Goal: Information Seeking & Learning: Learn about a topic

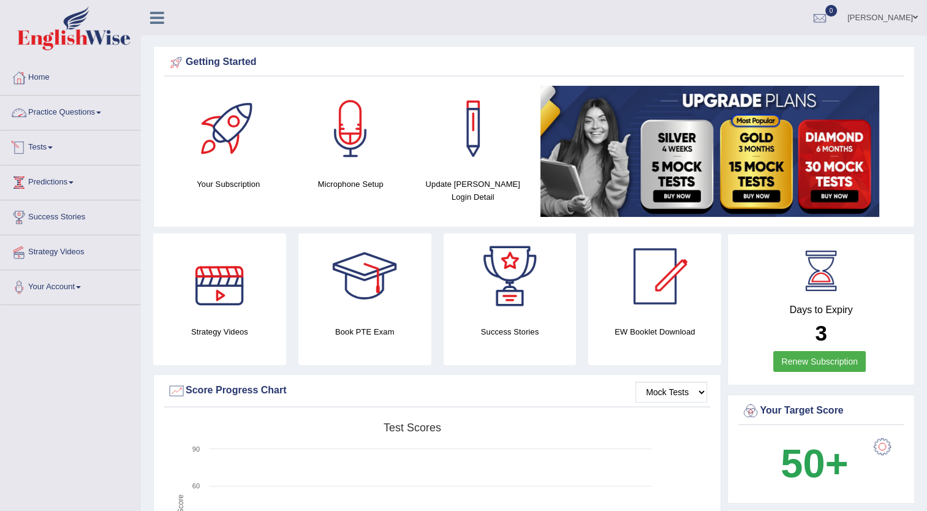
click at [97, 116] on link "Practice Questions" at bounding box center [71, 111] width 140 height 31
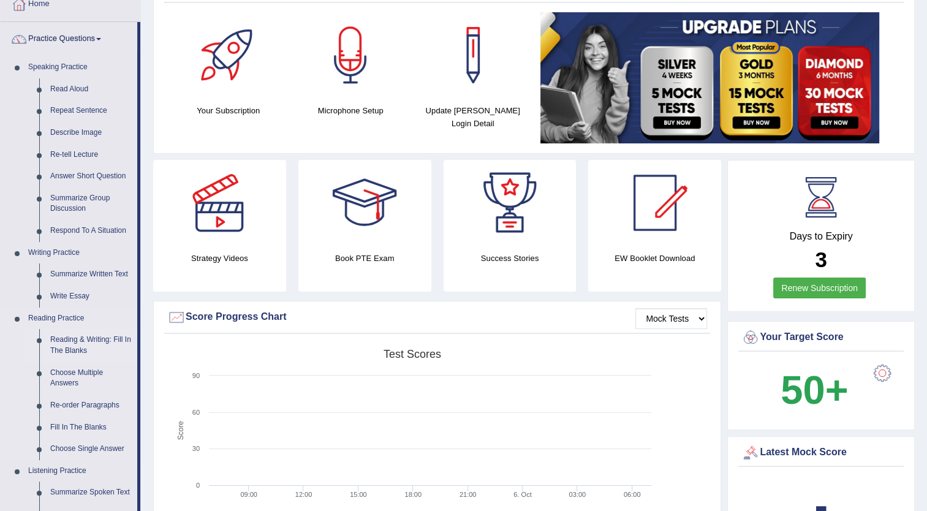
scroll to position [73, 0]
click at [75, 425] on link "Fill In The Blanks" at bounding box center [91, 428] width 93 height 22
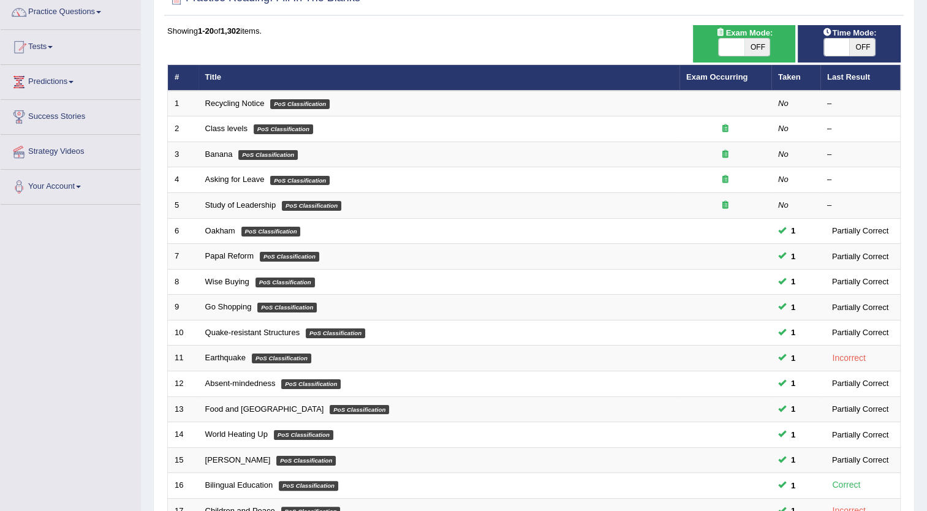
scroll to position [97, 0]
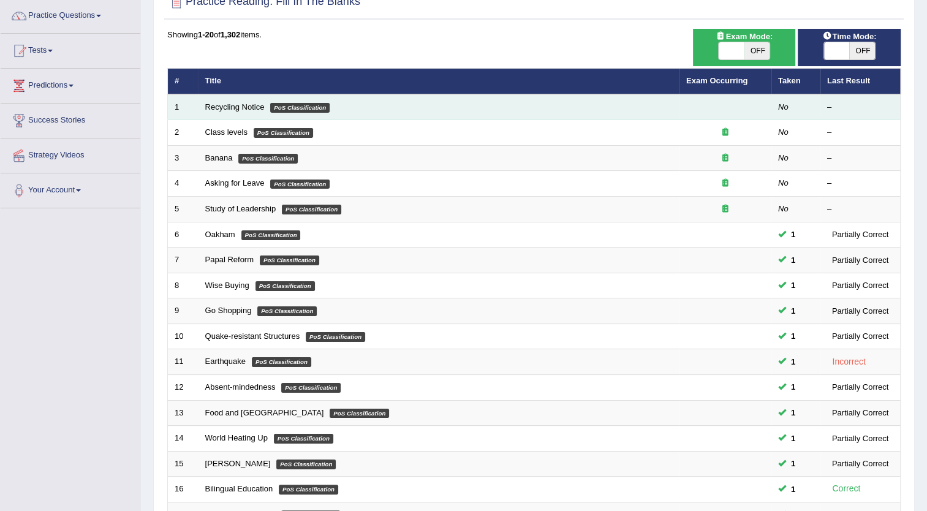
click at [235, 115] on td "Recycling Notice PoS Classification" at bounding box center [439, 107] width 481 height 26
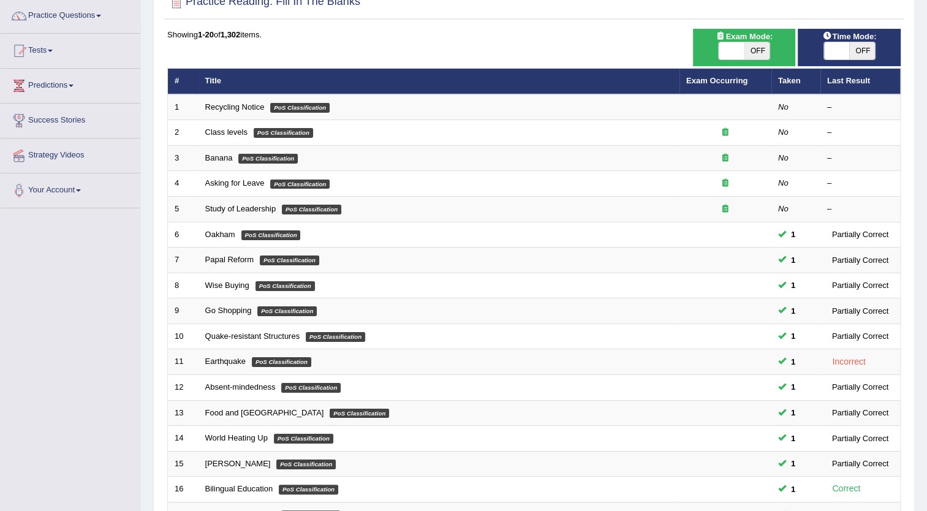
click at [748, 54] on span "OFF" at bounding box center [758, 50] width 26 height 17
checkbox input "true"
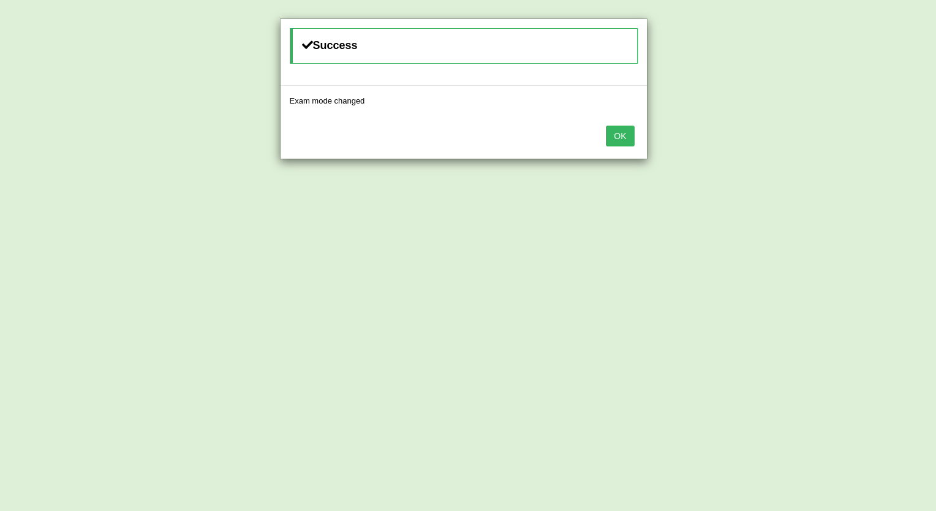
click at [620, 134] on button "OK" at bounding box center [620, 136] width 28 height 21
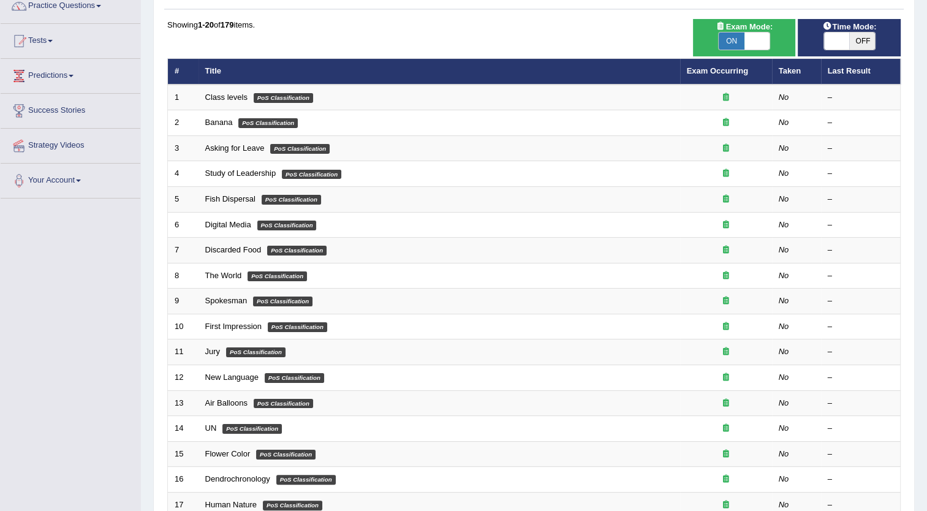
scroll to position [97, 0]
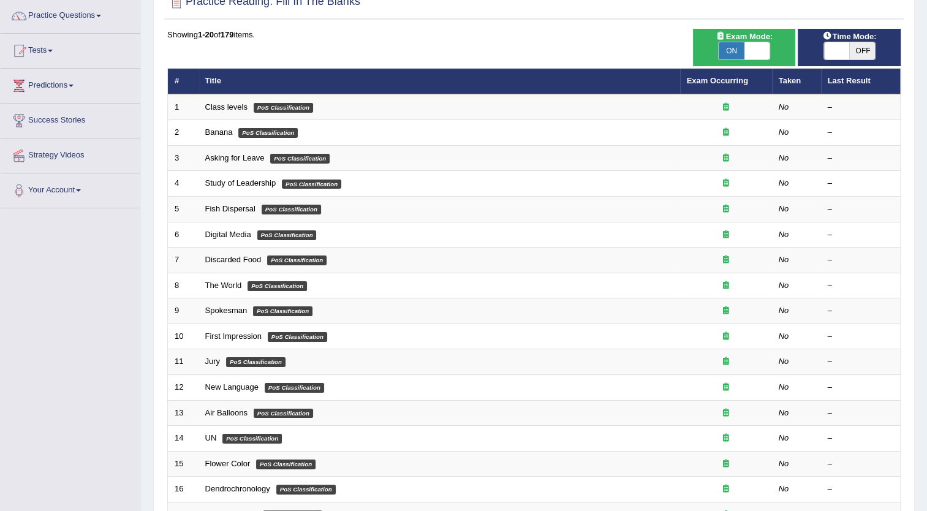
click at [843, 50] on span at bounding box center [837, 50] width 26 height 17
checkbox input "true"
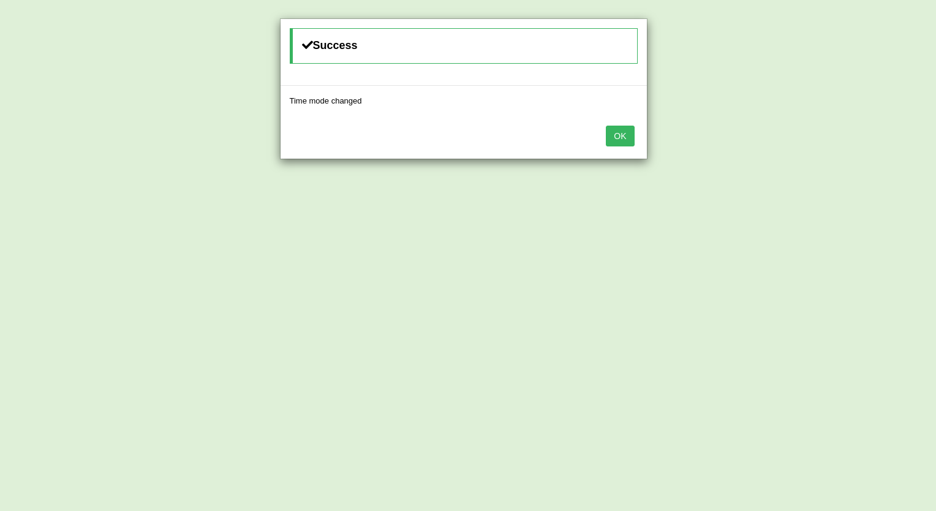
click at [625, 135] on button "OK" at bounding box center [620, 136] width 28 height 21
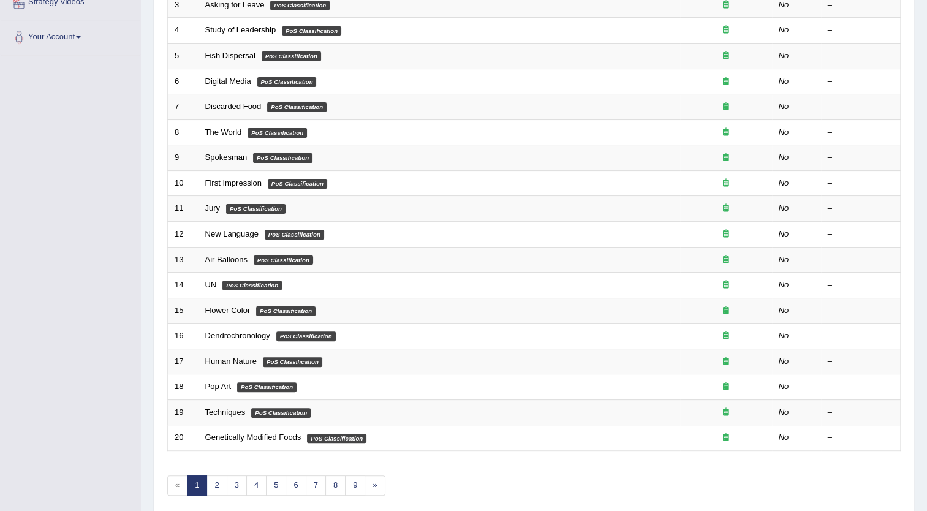
scroll to position [297, 0]
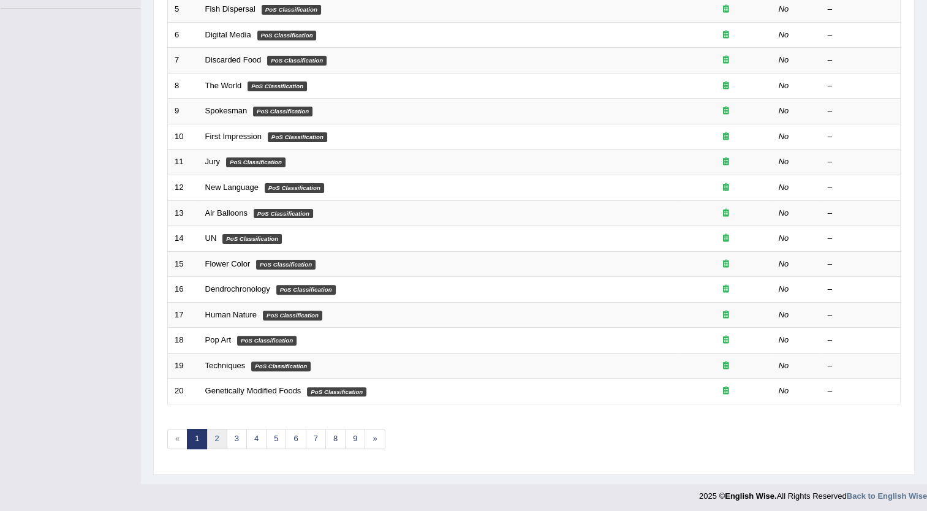
click at [218, 438] on link "2" at bounding box center [217, 439] width 20 height 20
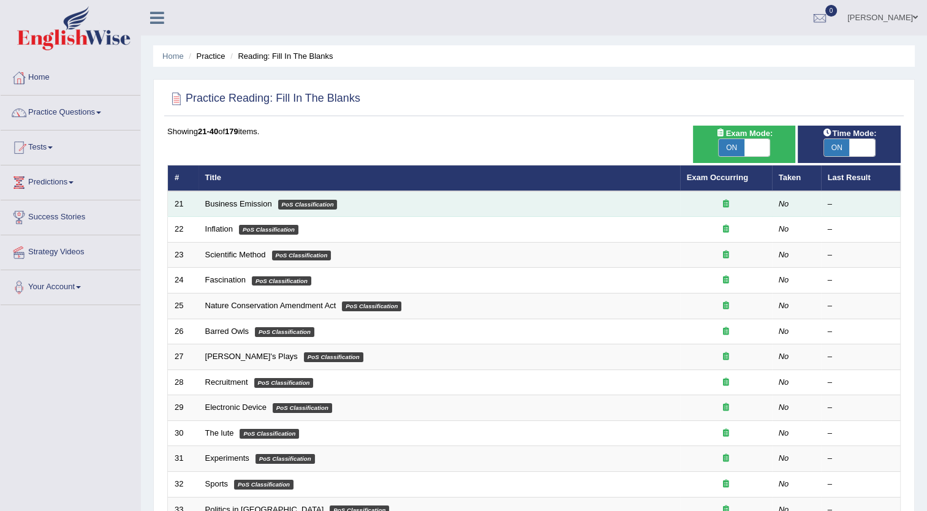
click at [526, 197] on td "Business Emission PoS Classification" at bounding box center [440, 204] width 482 height 26
click at [257, 203] on link "Business Emission" at bounding box center [238, 203] width 67 height 9
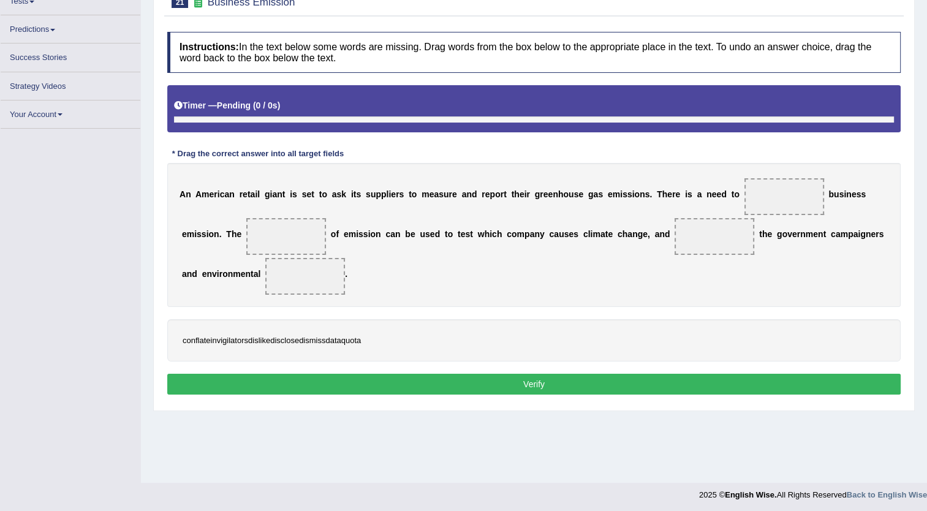
scroll to position [130, 0]
click at [752, 190] on span at bounding box center [785, 196] width 80 height 37
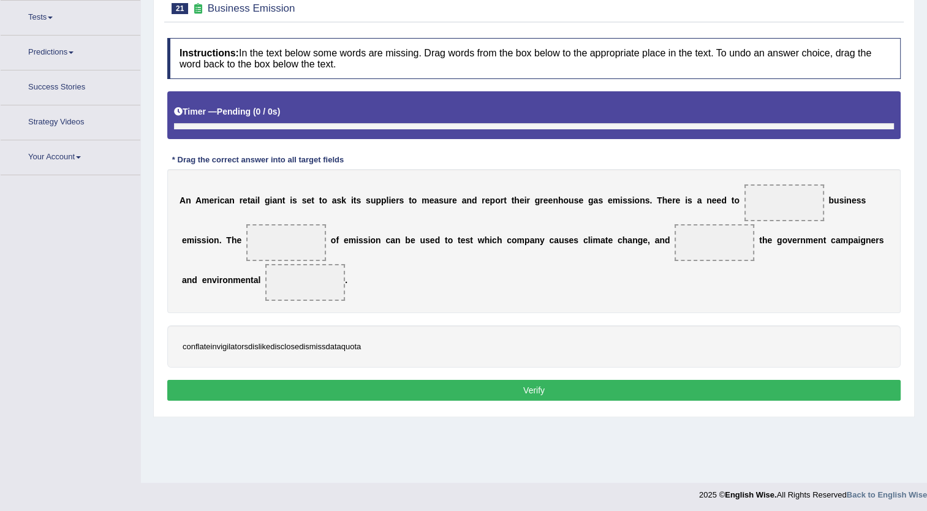
scroll to position [132, 0]
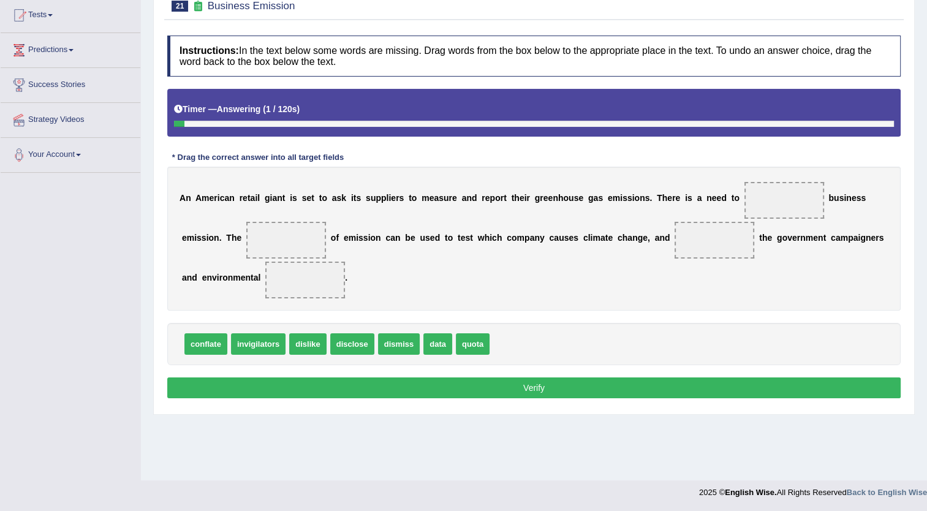
click at [711, 294] on div "A n A m e r i c a n r e t a i l g i a n t i s s e t t o a s k i t s s u p p l i…" at bounding box center [534, 239] width 734 height 144
drag, startPoint x: 428, startPoint y: 343, endPoint x: 754, endPoint y: 201, distance: 354.8
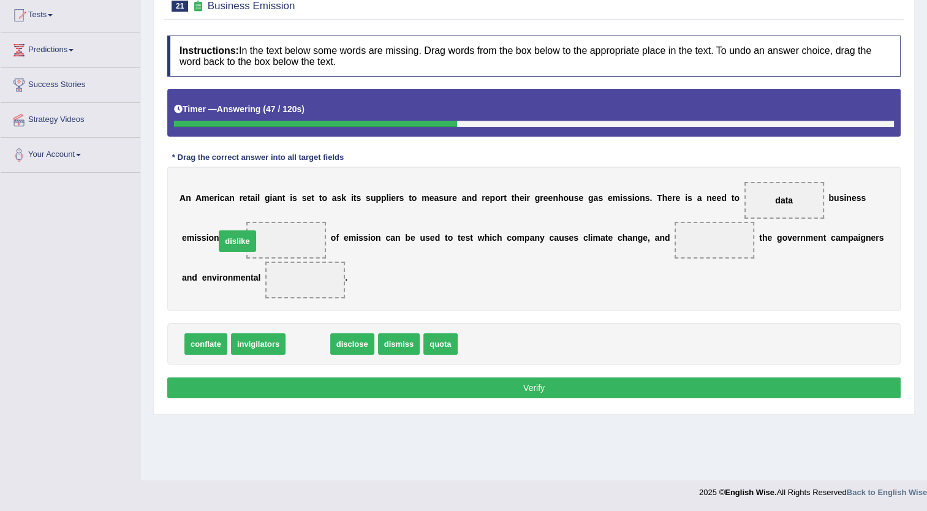
drag, startPoint x: 298, startPoint y: 349, endPoint x: 228, endPoint y: 246, distance: 124.8
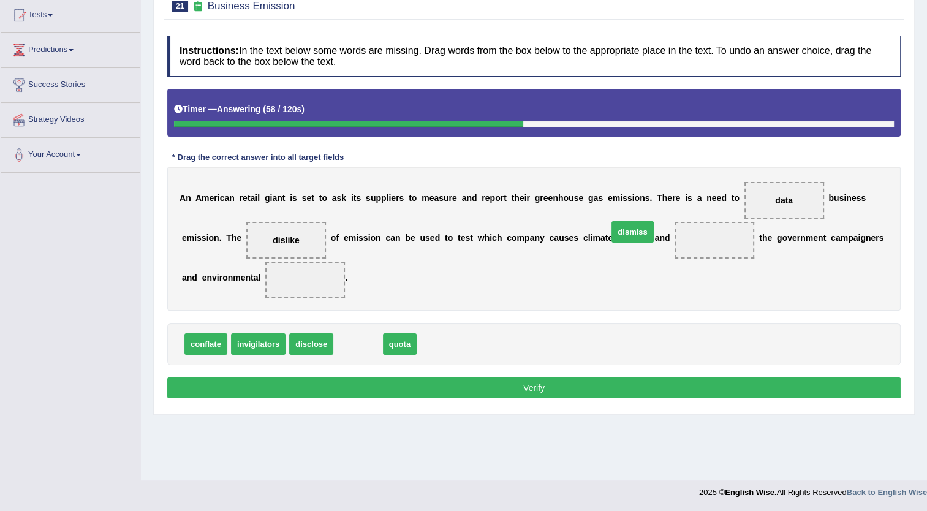
drag, startPoint x: 348, startPoint y: 351, endPoint x: 623, endPoint y: 240, distance: 296.9
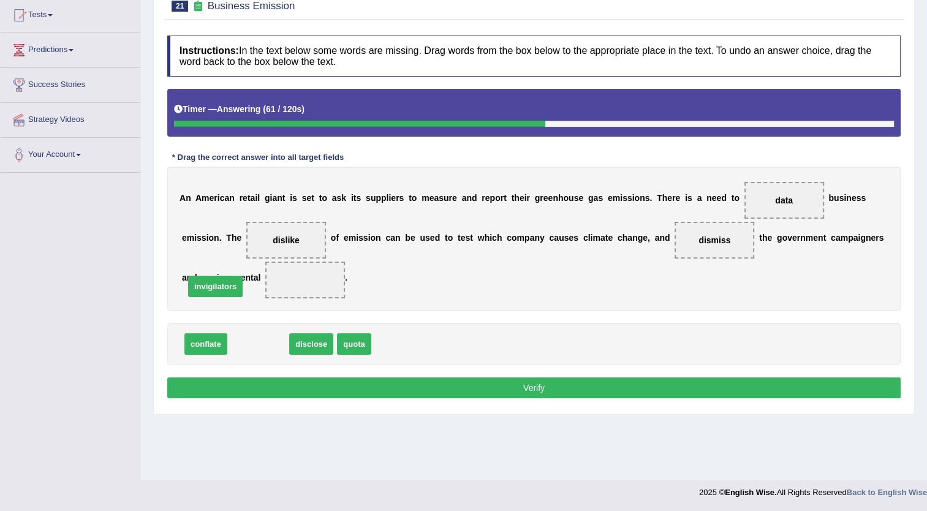
drag, startPoint x: 260, startPoint y: 343, endPoint x: 217, endPoint y: 285, distance: 71.8
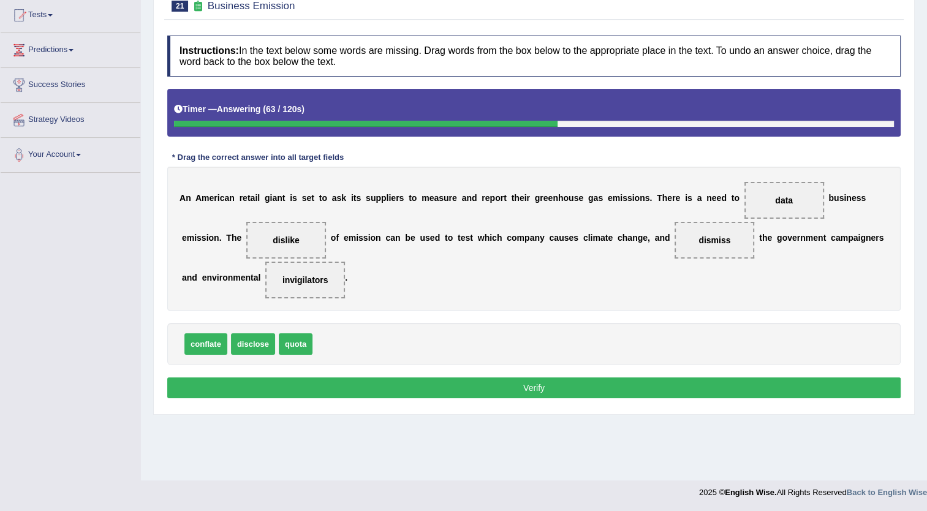
click at [480, 383] on button "Verify" at bounding box center [534, 387] width 734 height 21
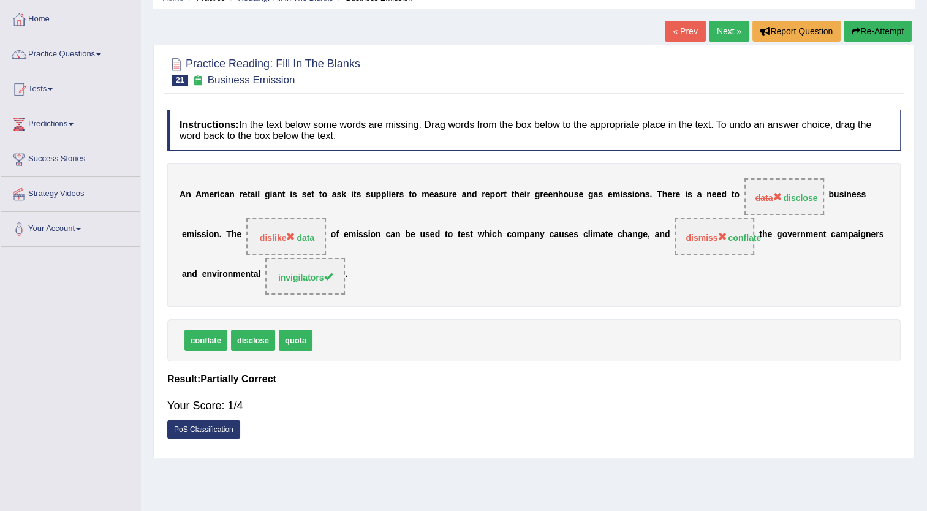
scroll to position [0, 0]
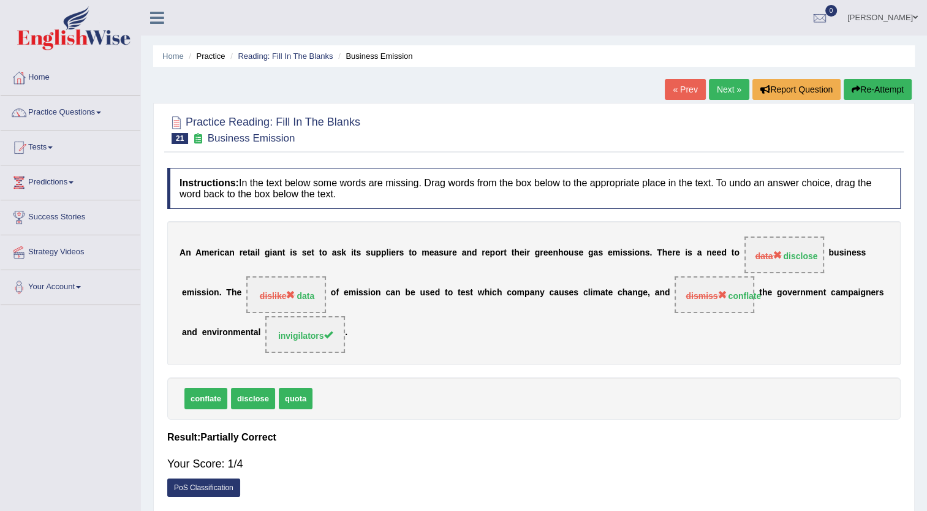
click at [730, 81] on link "Next »" at bounding box center [729, 89] width 40 height 21
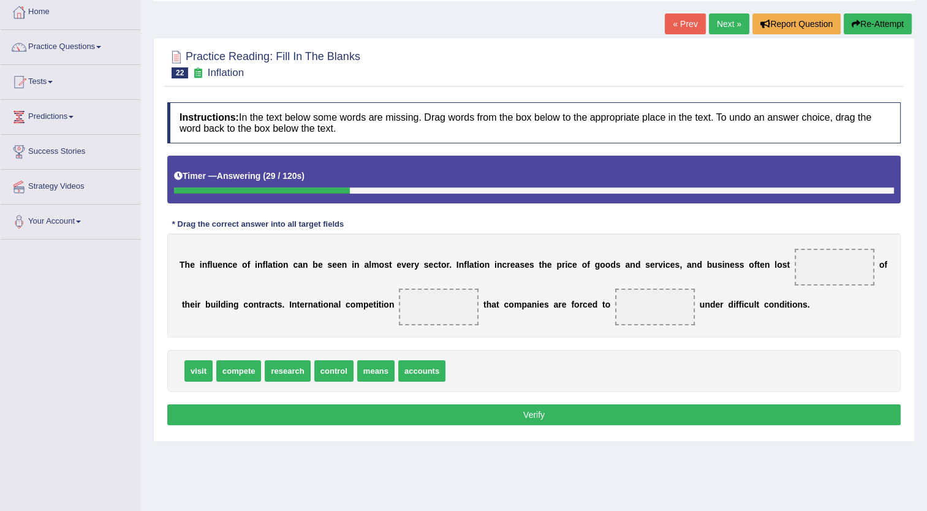
scroll to position [65, 0]
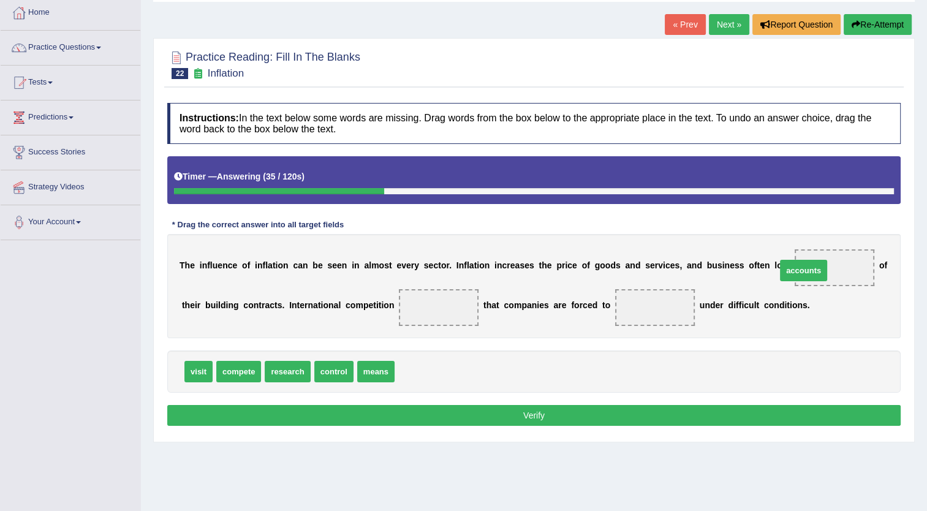
drag, startPoint x: 408, startPoint y: 371, endPoint x: 792, endPoint y: 267, distance: 397.9
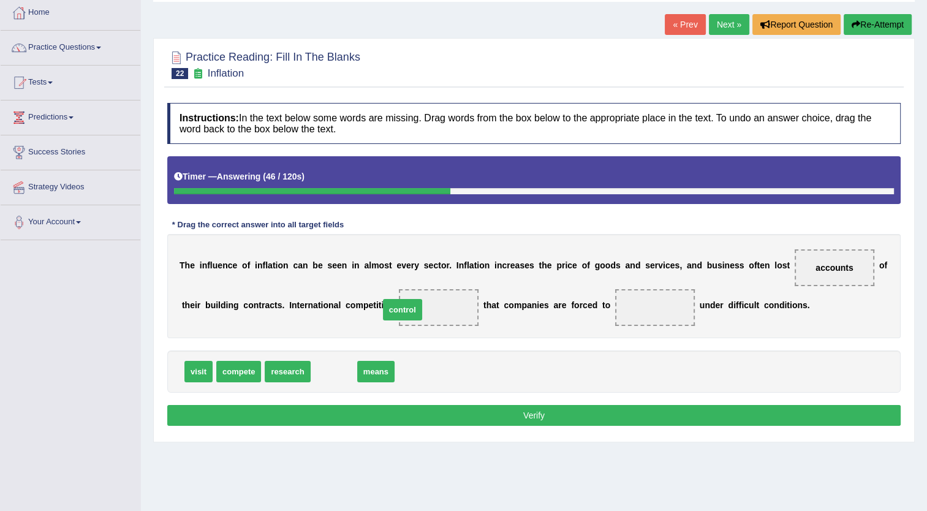
drag, startPoint x: 329, startPoint y: 361, endPoint x: 398, endPoint y: 299, distance: 92.4
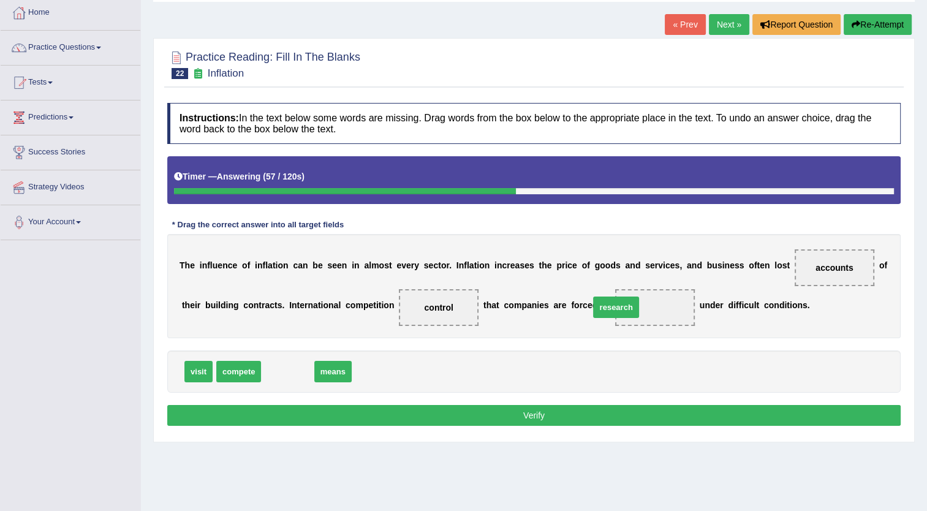
drag, startPoint x: 289, startPoint y: 376, endPoint x: 620, endPoint y: 310, distance: 336.7
click at [555, 412] on button "Verify" at bounding box center [534, 415] width 734 height 21
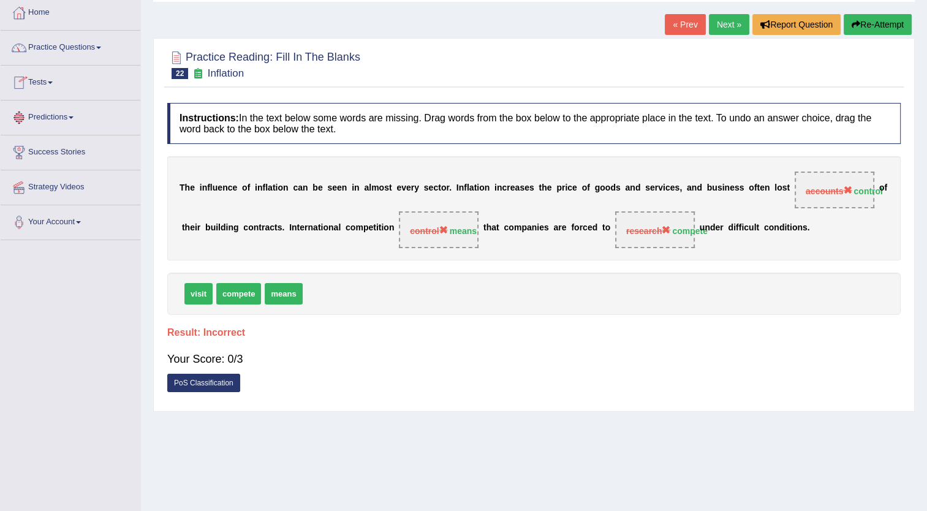
click at [95, 50] on link "Practice Questions" at bounding box center [71, 46] width 140 height 31
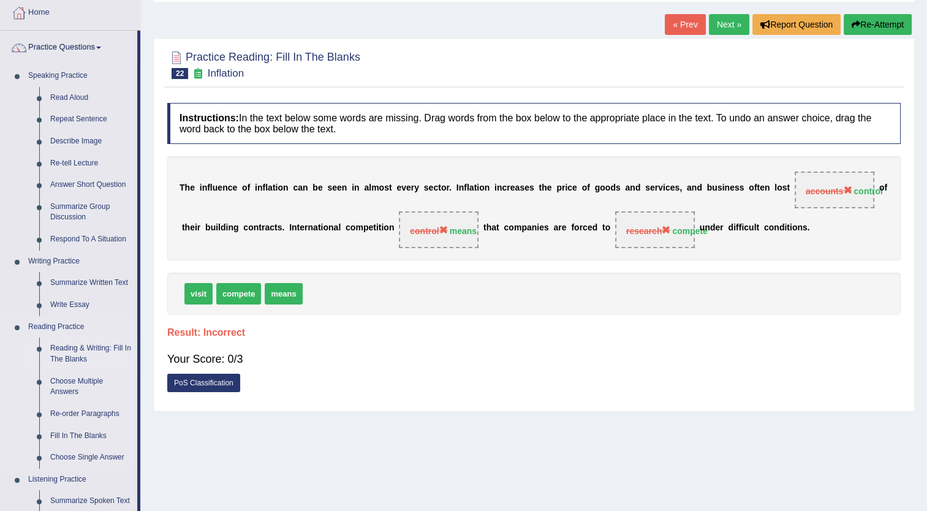
click at [93, 352] on link "Reading & Writing: Fill In The Blanks" at bounding box center [91, 354] width 93 height 32
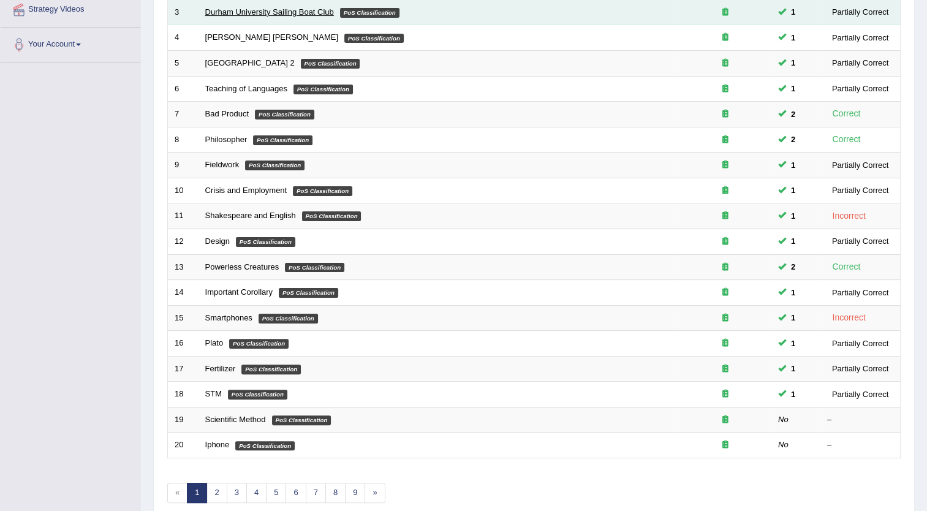
scroll to position [297, 0]
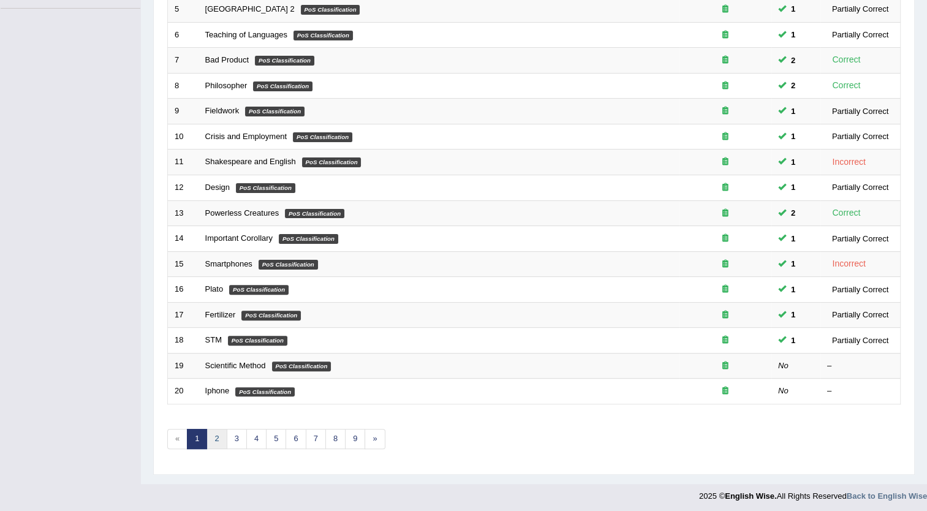
click at [212, 435] on link "2" at bounding box center [217, 439] width 20 height 20
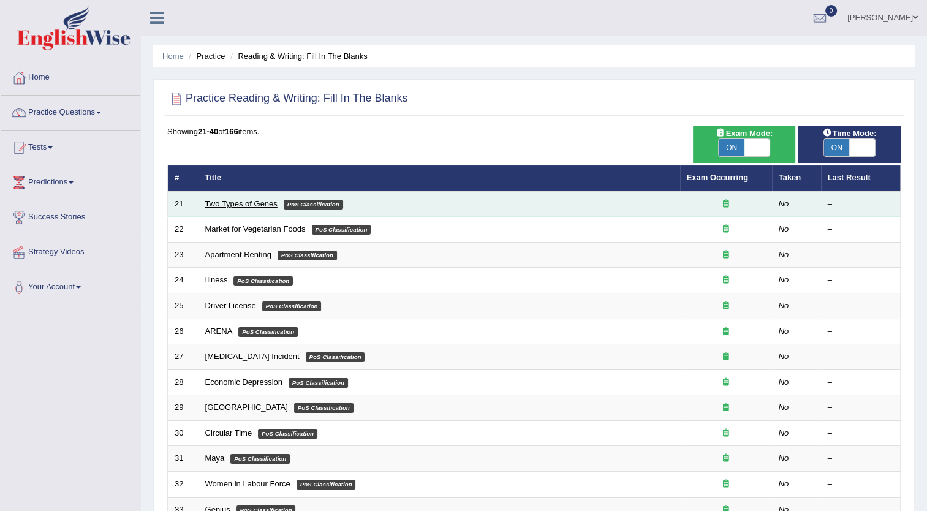
click at [240, 203] on link "Two Types of Genes" at bounding box center [241, 203] width 72 height 9
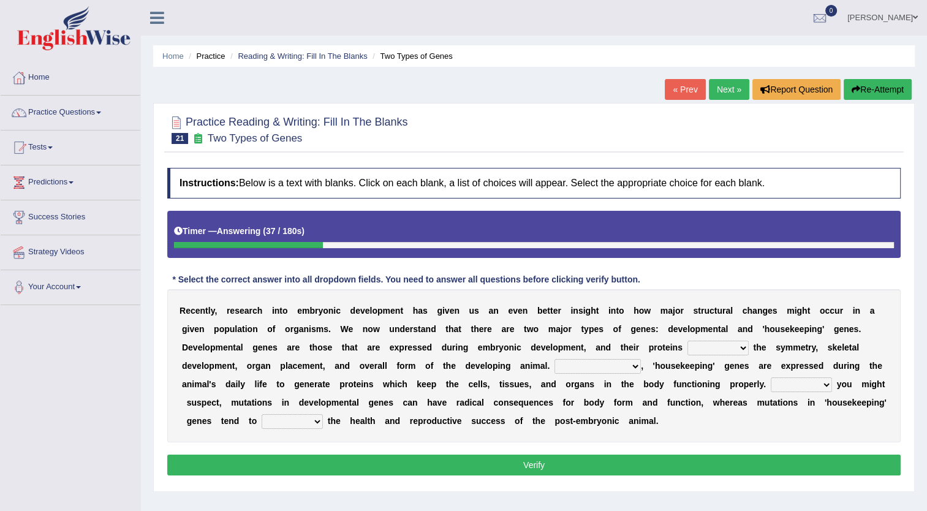
click at [688, 347] on select "push control hold elevate" at bounding box center [718, 348] width 61 height 15
select select "elevate"
click at [688, 341] on select "push control hold elevate" at bounding box center [718, 348] width 61 height 15
click at [555, 365] on select "Correspondingly Inclusively Conversely In contrast" at bounding box center [598, 366] width 86 height 15
select select "Correspondingly"
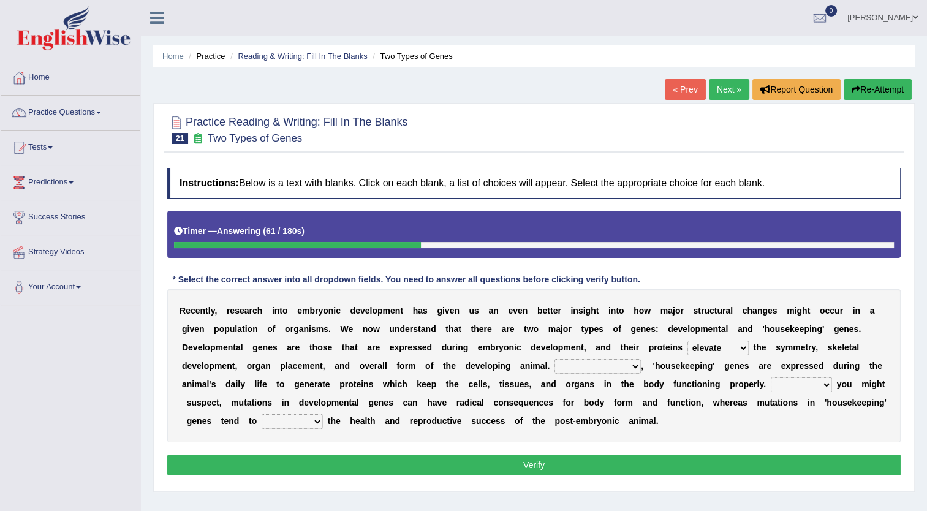
click at [555, 359] on select "Correspondingly Inclusively Conversely In contrast" at bounding box center [598, 366] width 86 height 15
click at [771, 387] on select "For As With Within" at bounding box center [801, 384] width 61 height 15
select select "For"
click at [771, 377] on select "For As With Within" at bounding box center [801, 384] width 61 height 15
click at [323, 414] on select "affect effect interrupt defect" at bounding box center [292, 421] width 61 height 15
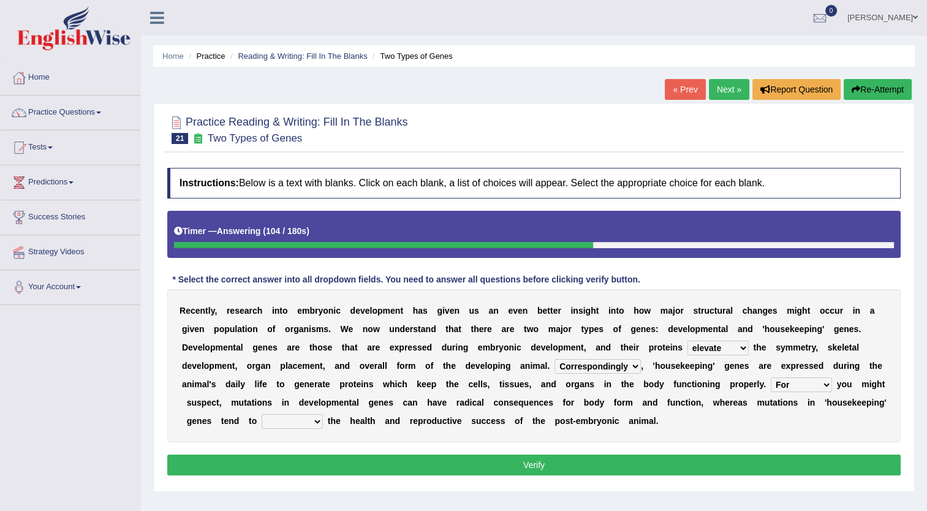
select select "effect"
click at [323, 414] on select "affect effect interrupt defect" at bounding box center [292, 421] width 61 height 15
click at [597, 457] on button "Verify" at bounding box center [534, 465] width 734 height 21
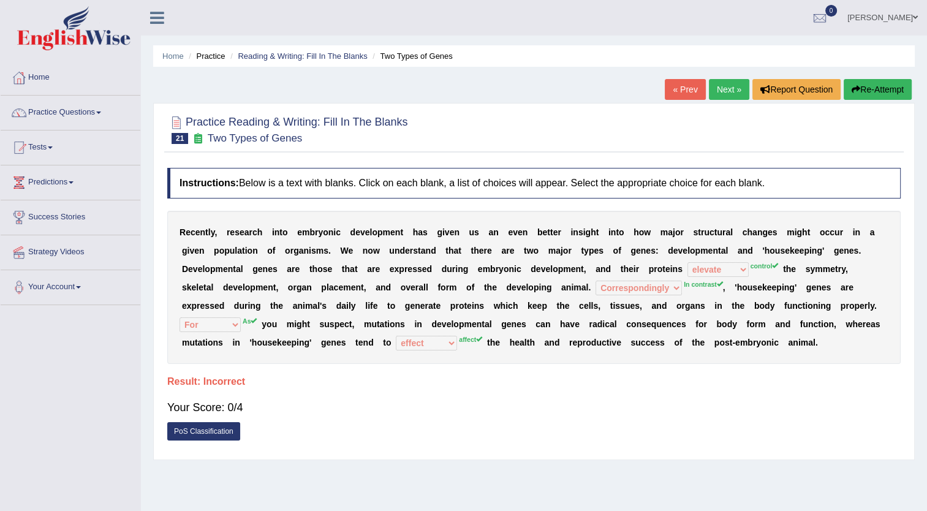
click at [849, 83] on button "Re-Attempt" at bounding box center [878, 89] width 68 height 21
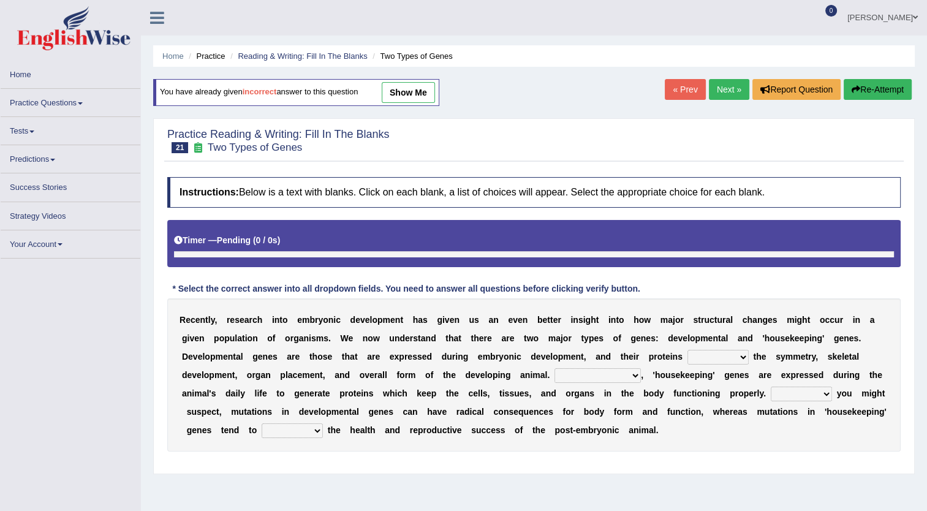
click at [414, 88] on link "show me" at bounding box center [408, 92] width 53 height 21
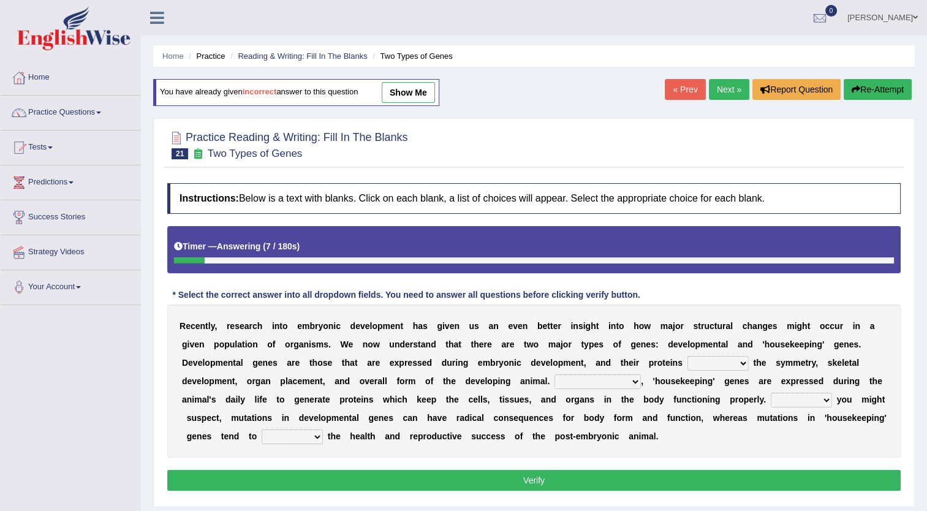
click at [688, 363] on select "push control hold elevate" at bounding box center [718, 363] width 61 height 15
select select "control"
click at [688, 356] on select "push control hold elevate" at bounding box center [718, 363] width 61 height 15
click at [555, 384] on select "Correspondingly Inclusively Conversely In contrast" at bounding box center [598, 381] width 86 height 15
select select "In contrast"
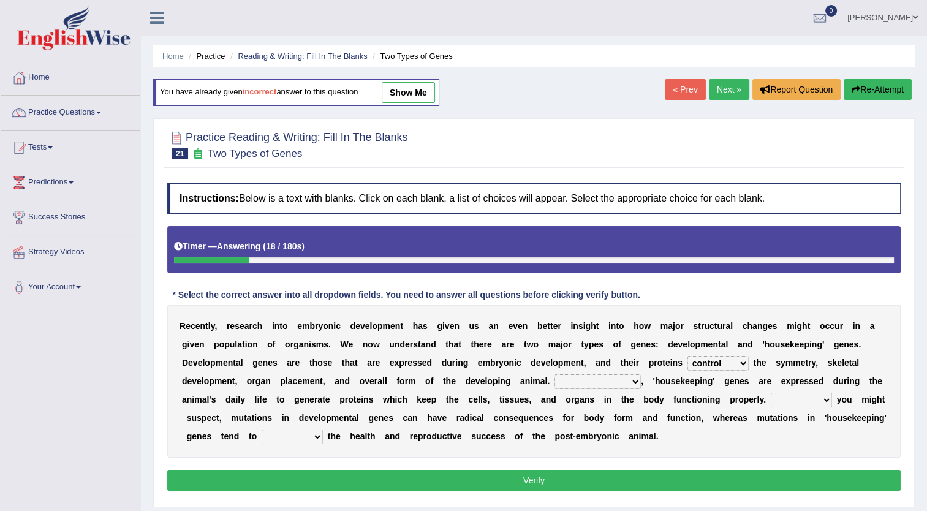
click at [555, 374] on select "Correspondingly Inclusively Conversely In contrast" at bounding box center [598, 381] width 86 height 15
click at [771, 398] on select "For As With Within" at bounding box center [801, 400] width 61 height 15
select select "As"
click at [771, 393] on select "For As With Within" at bounding box center [801, 400] width 61 height 15
click at [323, 430] on select "affect effect interrupt defect" at bounding box center [292, 437] width 61 height 15
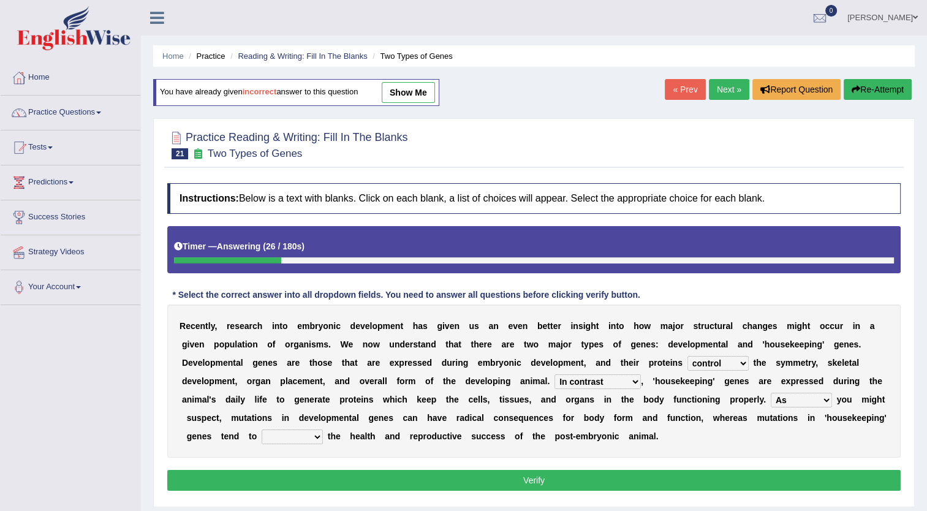
select select "affect"
click at [323, 430] on select "affect effect interrupt defect" at bounding box center [292, 437] width 61 height 15
click at [678, 479] on button "Verify" at bounding box center [534, 480] width 734 height 21
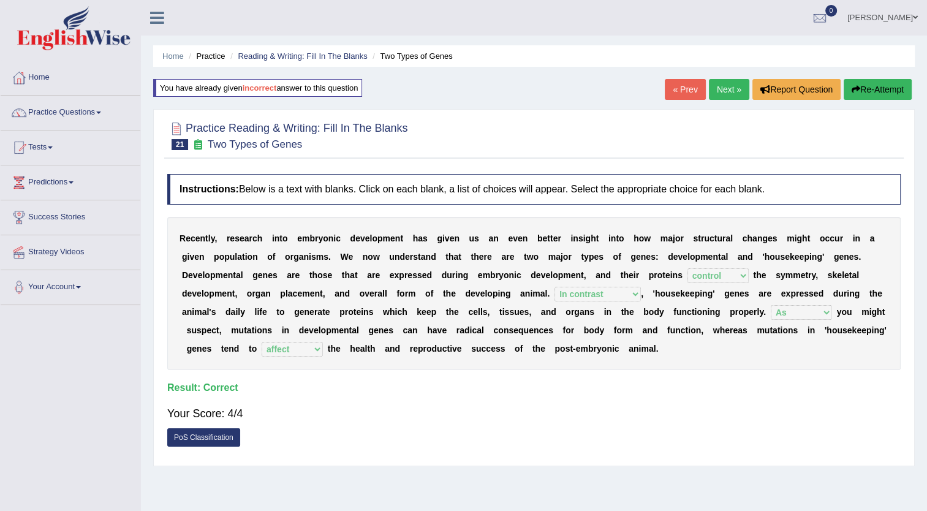
click at [732, 88] on link "Next »" at bounding box center [729, 89] width 40 height 21
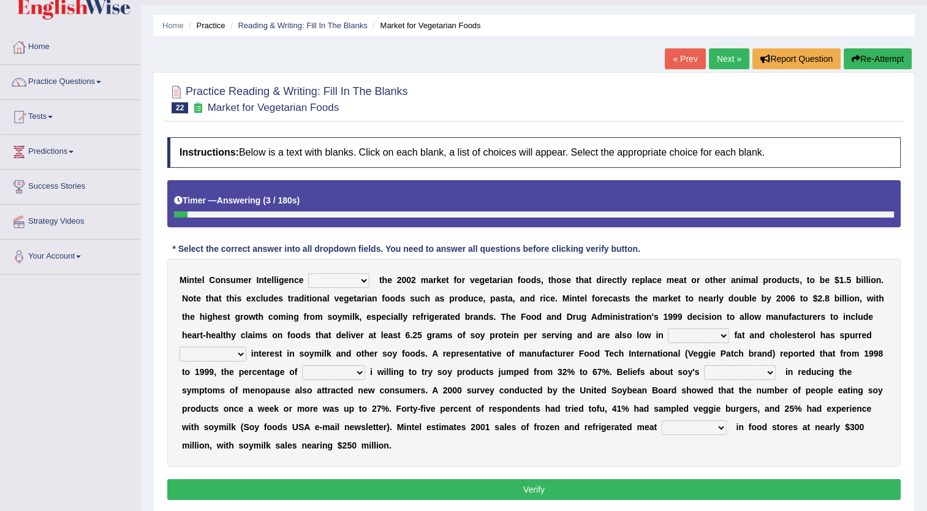
scroll to position [30, 0]
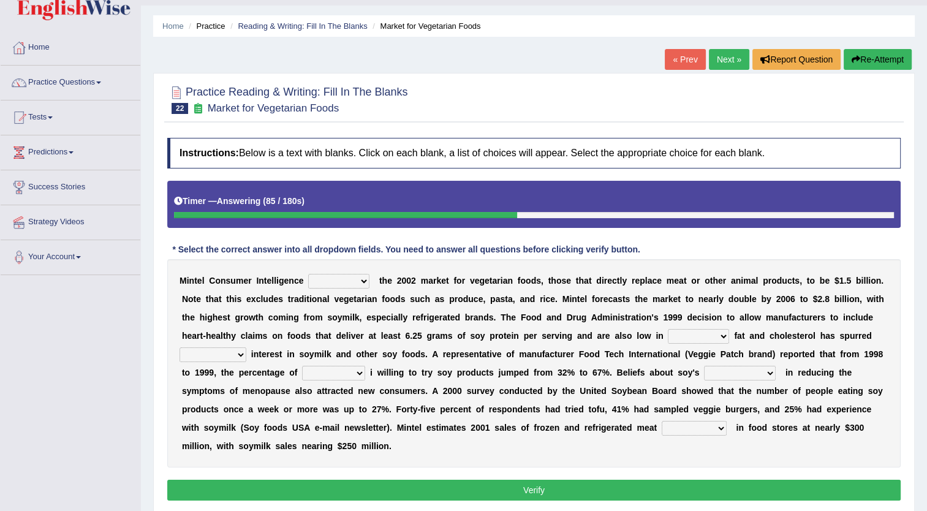
click at [514, 221] on div "Timer — Answering ( 85 / 180s ) Skip" at bounding box center [534, 204] width 734 height 47
drag, startPoint x: 518, startPoint y: 217, endPoint x: 471, endPoint y: 219, distance: 47.8
click at [471, 219] on div "Timer — Answering ( 87 / 180s ) Skip" at bounding box center [534, 204] width 734 height 47
click at [863, 63] on button "Re-Attempt" at bounding box center [878, 59] width 68 height 21
click at [357, 281] on select "deals fulfills creates estimates" at bounding box center [338, 281] width 61 height 15
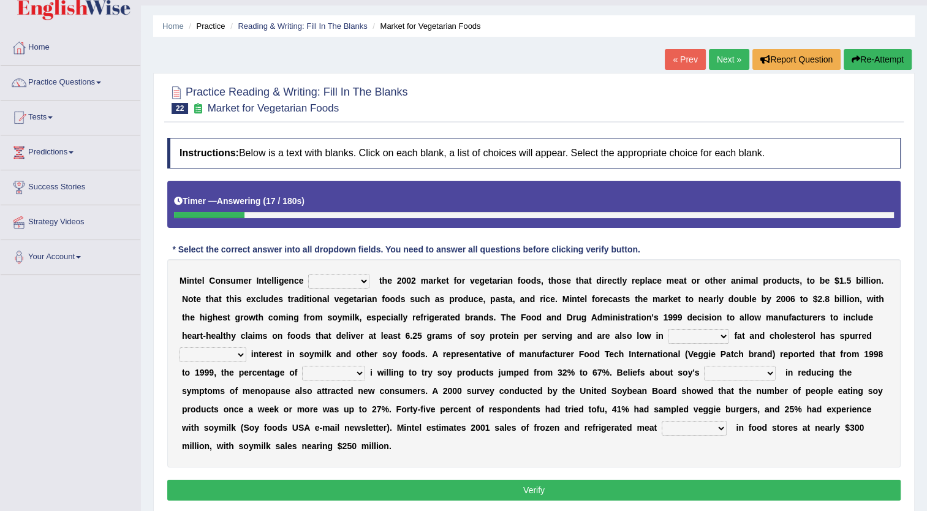
select select "deals"
click at [308, 274] on select "deals fulfills creates estimates" at bounding box center [338, 281] width 61 height 15
click at [668, 335] on select "saturated solid acid liquid" at bounding box center [698, 336] width 61 height 15
click at [668, 329] on select "saturated solid acid liquid" at bounding box center [698, 336] width 61 height 15
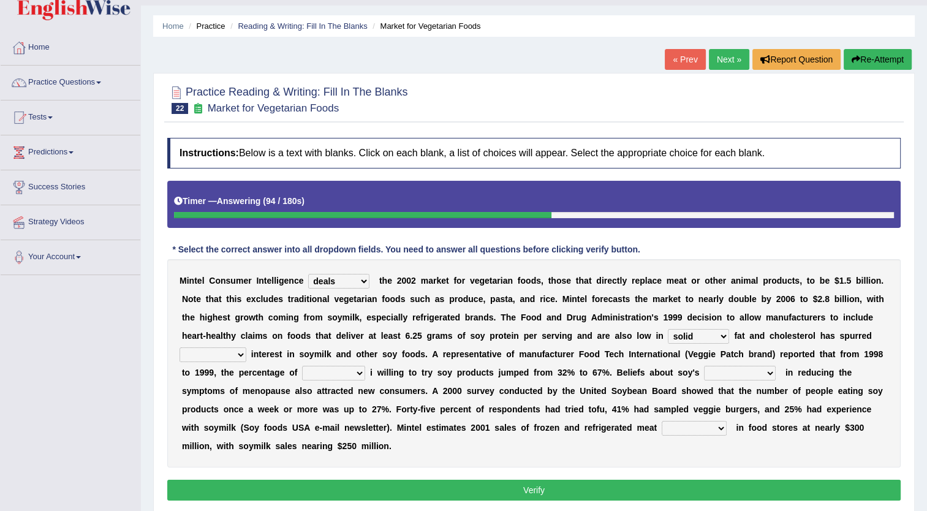
click at [668, 336] on select "saturated solid acid liquid" at bounding box center [698, 336] width 61 height 15
select select "saturated"
click at [668, 329] on select "saturated solid acid liquid" at bounding box center [698, 336] width 61 height 15
click at [246, 347] on select "good big tremendous extreme" at bounding box center [213, 354] width 67 height 15
select select "extreme"
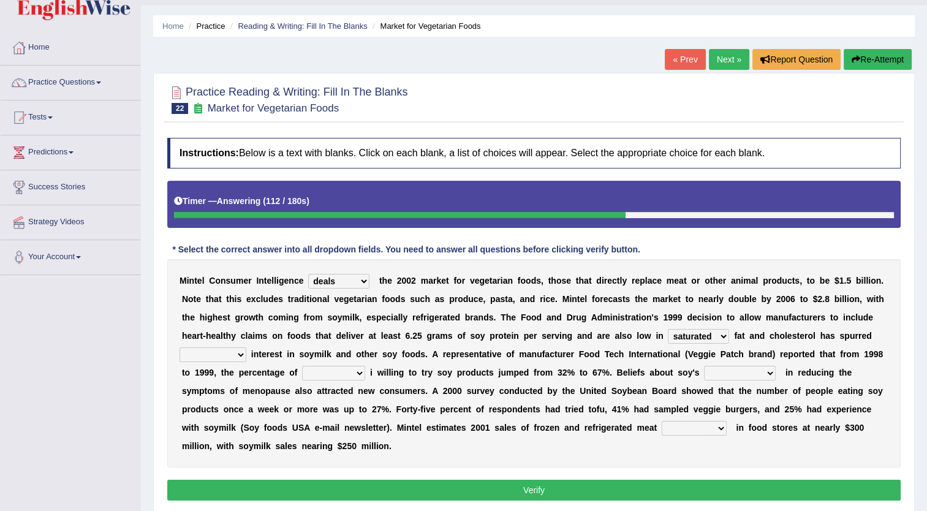
click at [246, 347] on select "good big tremendous extreme" at bounding box center [213, 354] width 67 height 15
click at [365, 366] on select "guests consumers customers clients" at bounding box center [333, 373] width 63 height 15
select select "customers"
click at [365, 366] on select "guests consumers customers clients" at bounding box center [333, 373] width 63 height 15
click at [704, 376] on select "effectiveness timeliness efficiency goodness" at bounding box center [740, 373] width 72 height 15
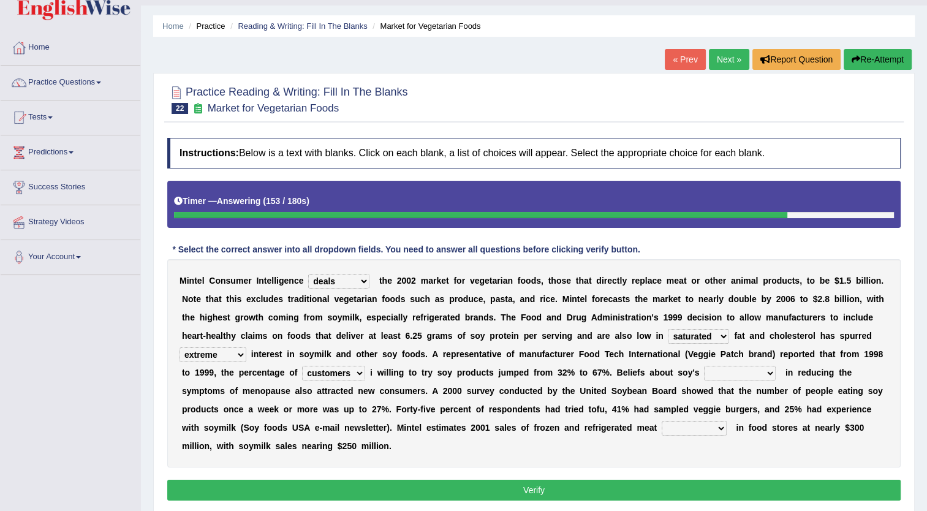
select select "goodness"
click at [704, 366] on select "effectiveness timeliness efficiency goodness" at bounding box center [740, 373] width 72 height 15
click at [662, 428] on select "foods choices staffs alternatives" at bounding box center [694, 428] width 65 height 15
select select "alternatives"
click at [662, 421] on select "foods choices staffs alternatives" at bounding box center [694, 428] width 65 height 15
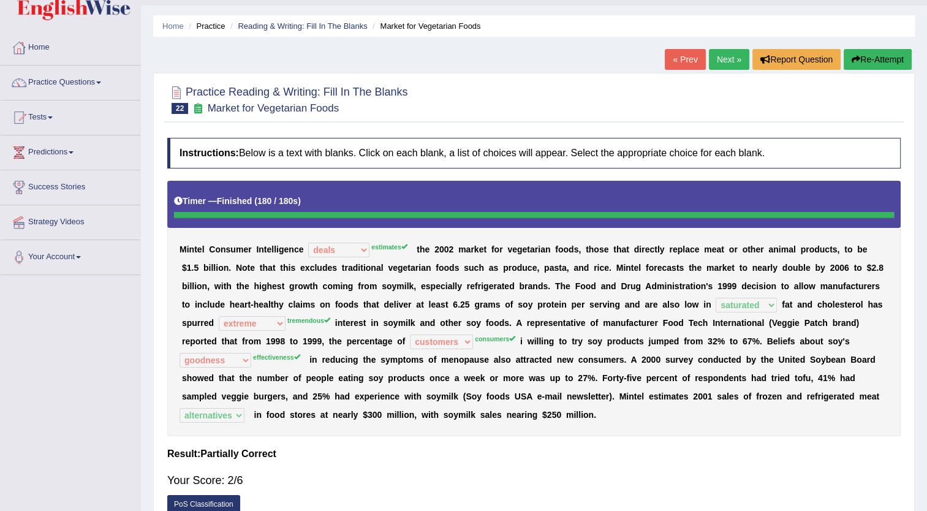
click at [735, 55] on link "Next »" at bounding box center [729, 59] width 40 height 21
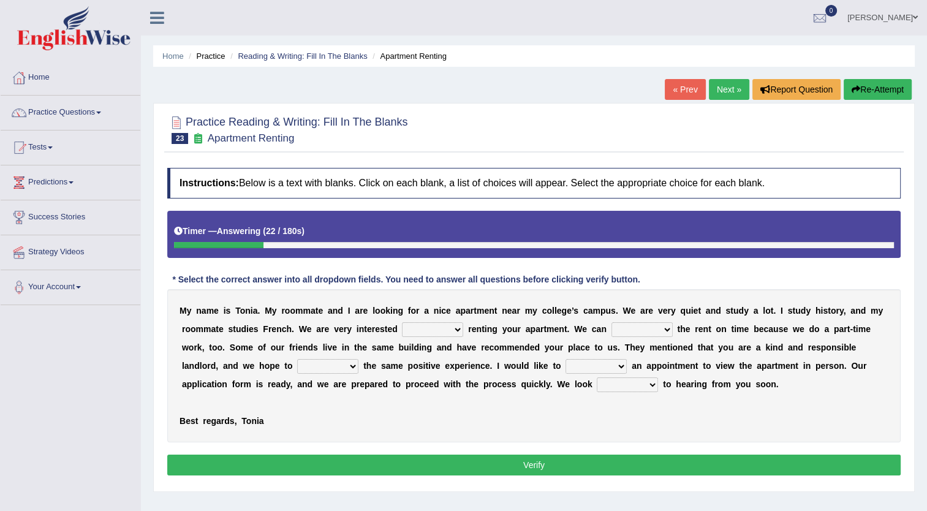
click at [402, 332] on select "for about at in" at bounding box center [432, 329] width 61 height 15
select select "at"
click at [402, 322] on select "for about at in" at bounding box center [432, 329] width 61 height 15
click at [612, 328] on select "afford get pay bring" at bounding box center [642, 329] width 61 height 15
select select "afford"
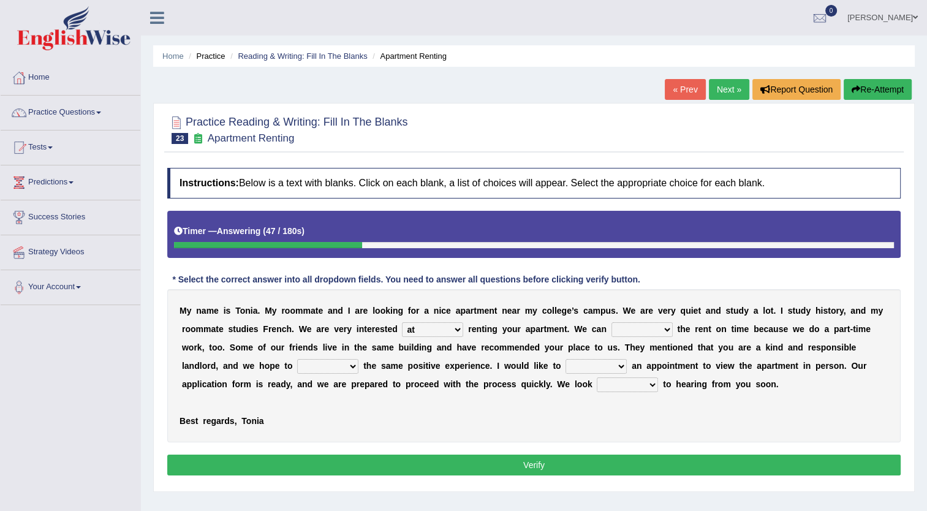
click at [612, 322] on select "afford get pay bring" at bounding box center [642, 329] width 61 height 15
click at [612, 327] on select "afford get pay bring" at bounding box center [642, 329] width 61 height 15
click at [566, 366] on select "own recall revise make" at bounding box center [596, 366] width 61 height 15
click at [297, 366] on select "form meet have decide" at bounding box center [327, 366] width 61 height 15
select select "have"
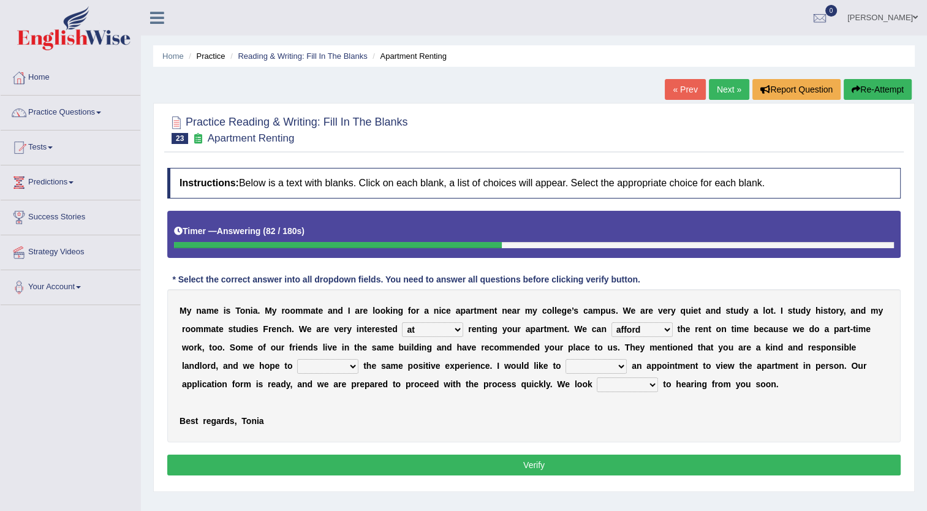
click at [297, 359] on select "form meet have decide" at bounding box center [327, 366] width 61 height 15
click at [566, 370] on select "own recall revise make" at bounding box center [596, 366] width 61 height 15
select select "revise"
click at [566, 359] on select "own recall revise make" at bounding box center [596, 366] width 61 height 15
click at [597, 383] on select "around out in forward" at bounding box center [627, 384] width 61 height 15
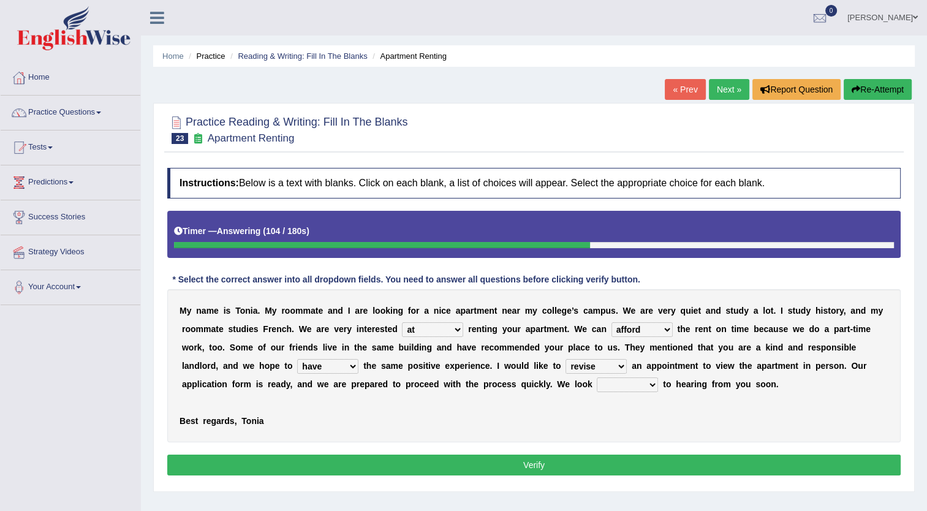
select select "around"
click at [597, 377] on select "around out in forward" at bounding box center [627, 384] width 61 height 15
click at [473, 464] on button "Verify" at bounding box center [534, 465] width 734 height 21
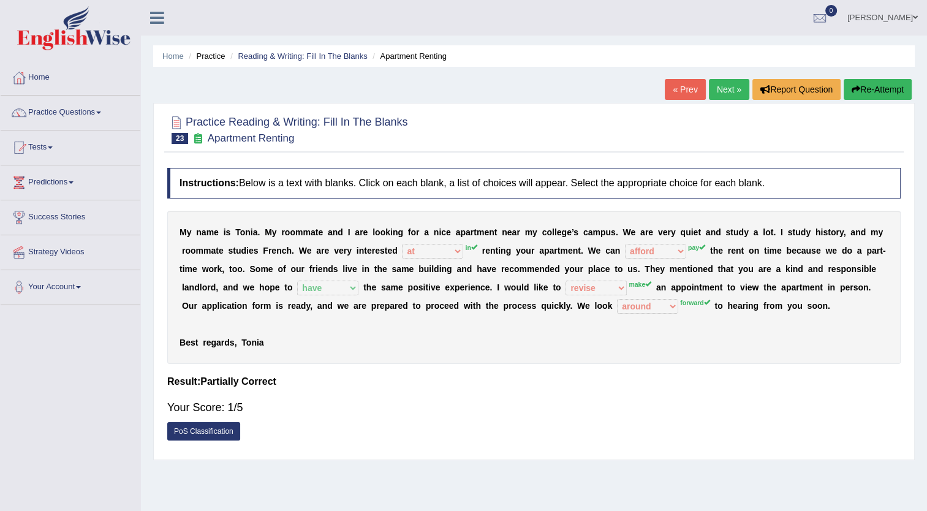
click at [730, 84] on link "Next »" at bounding box center [729, 89] width 40 height 21
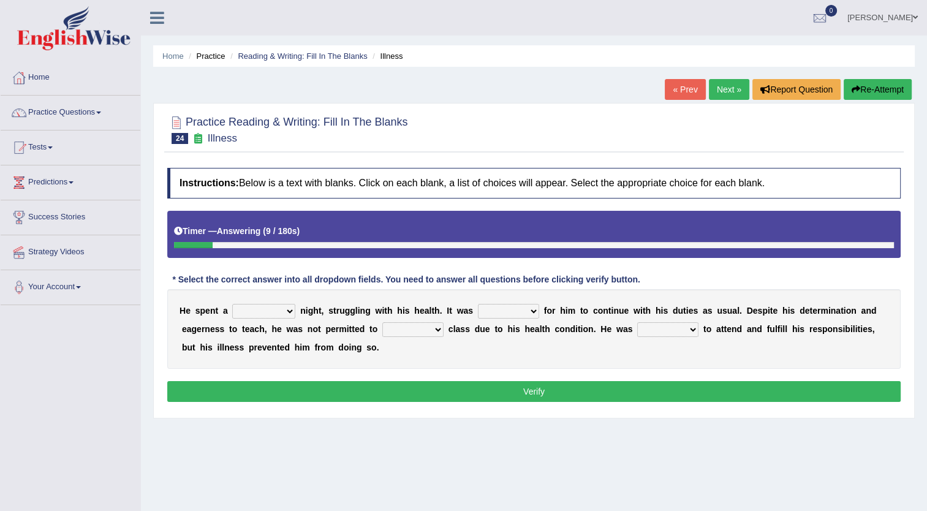
click at [283, 316] on select "cheerful restful meaningful painful" at bounding box center [263, 311] width 63 height 15
select select "painful"
click at [232, 304] on select "cheerful restful meaningful painful" at bounding box center [263, 311] width 63 height 15
click at [515, 314] on select "enjoyable simple difficult natural" at bounding box center [508, 311] width 61 height 15
select select "difficult"
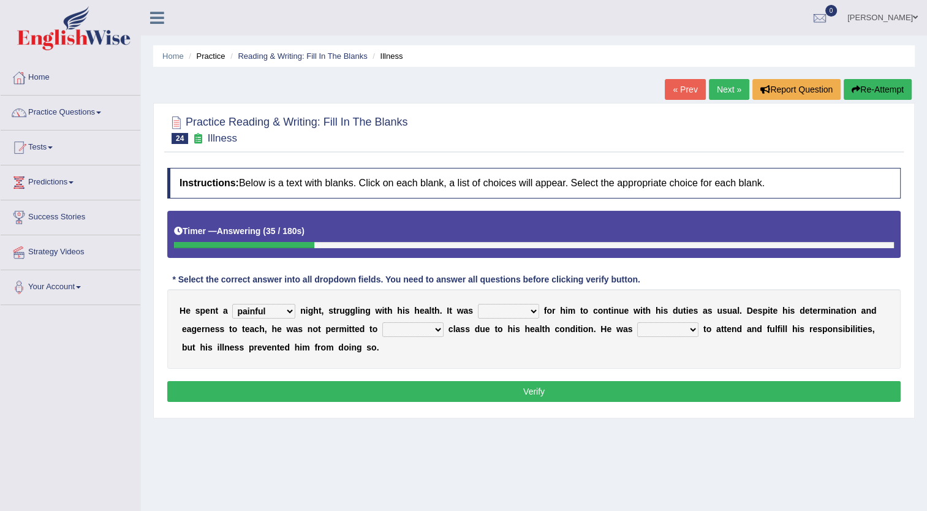
click at [478, 304] on select "enjoyable simple difficult natural" at bounding box center [508, 311] width 61 height 15
click at [382, 332] on select "teach leave cancel attend" at bounding box center [412, 329] width 61 height 15
select select "attend"
click at [382, 322] on select "teach leave cancel attend" at bounding box center [412, 329] width 61 height 15
click at [637, 327] on select "anxious forced lazy happy" at bounding box center [667, 329] width 61 height 15
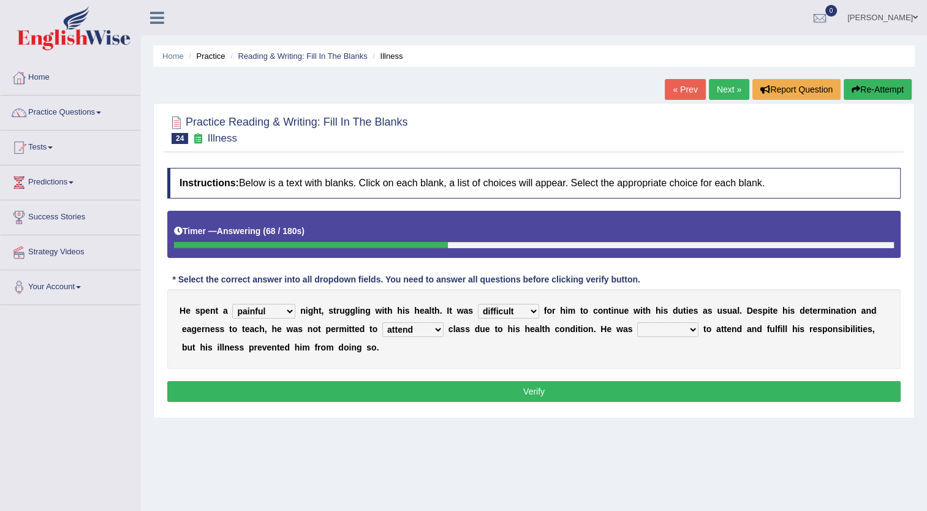
select select "anxious"
click at [637, 322] on select "anxious forced lazy happy" at bounding box center [667, 329] width 61 height 15
click at [552, 392] on button "Verify" at bounding box center [534, 391] width 734 height 21
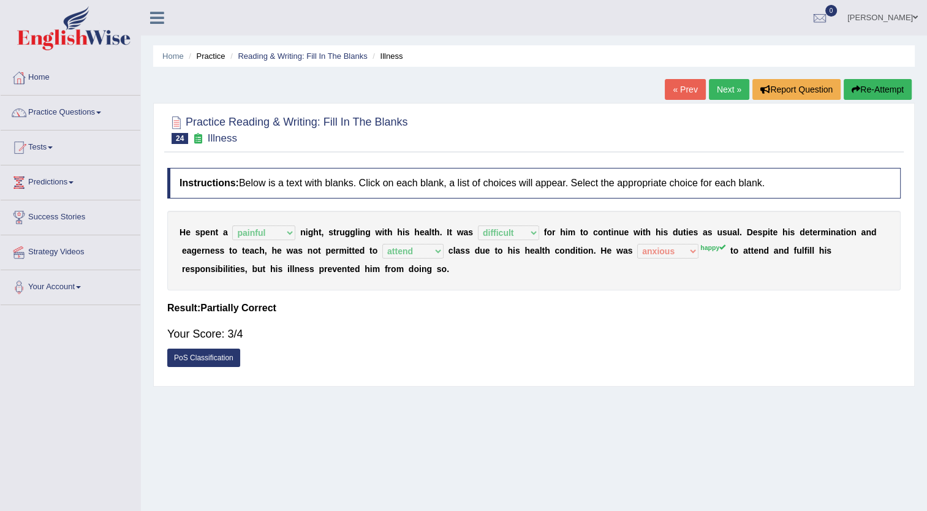
click at [724, 85] on link "Next »" at bounding box center [729, 89] width 40 height 21
